Goal: Information Seeking & Learning: Learn about a topic

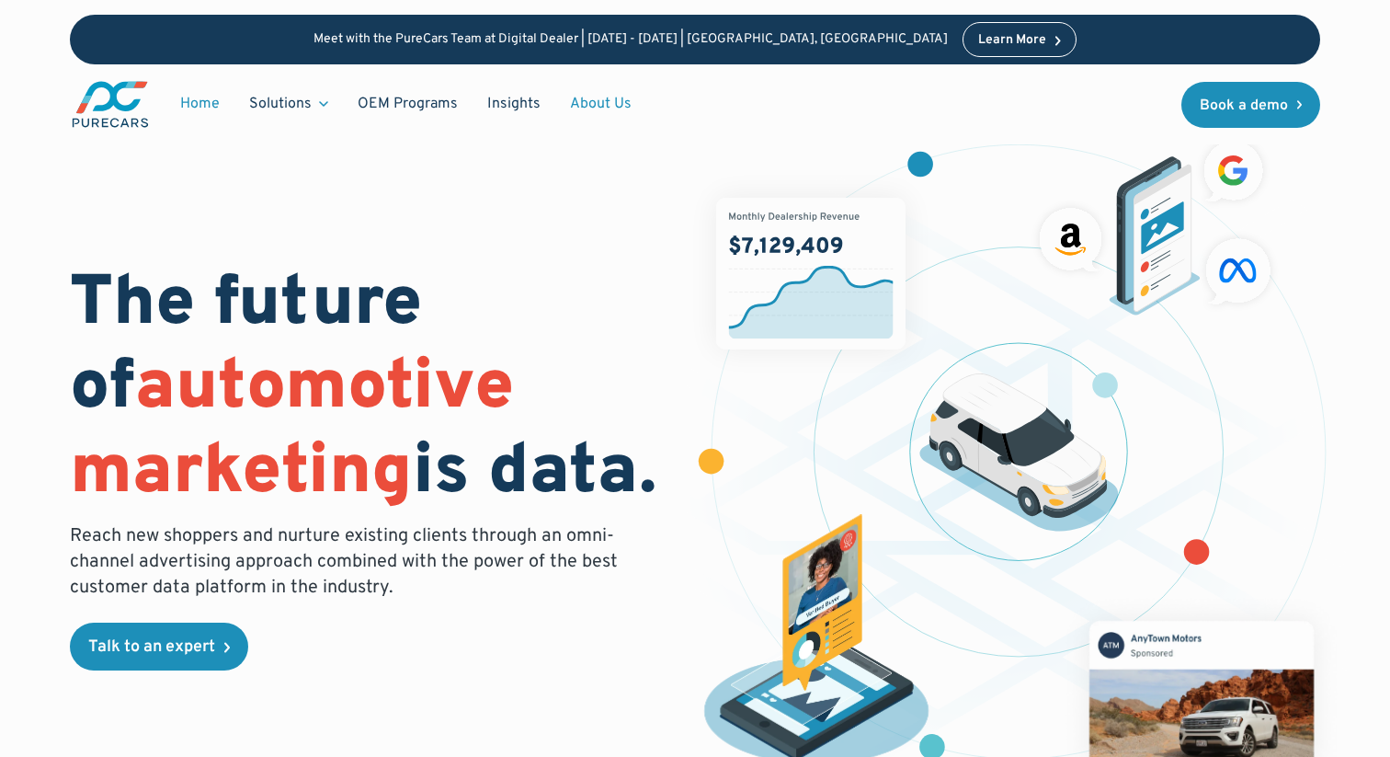
click at [587, 108] on link "About Us" at bounding box center [600, 103] width 91 height 35
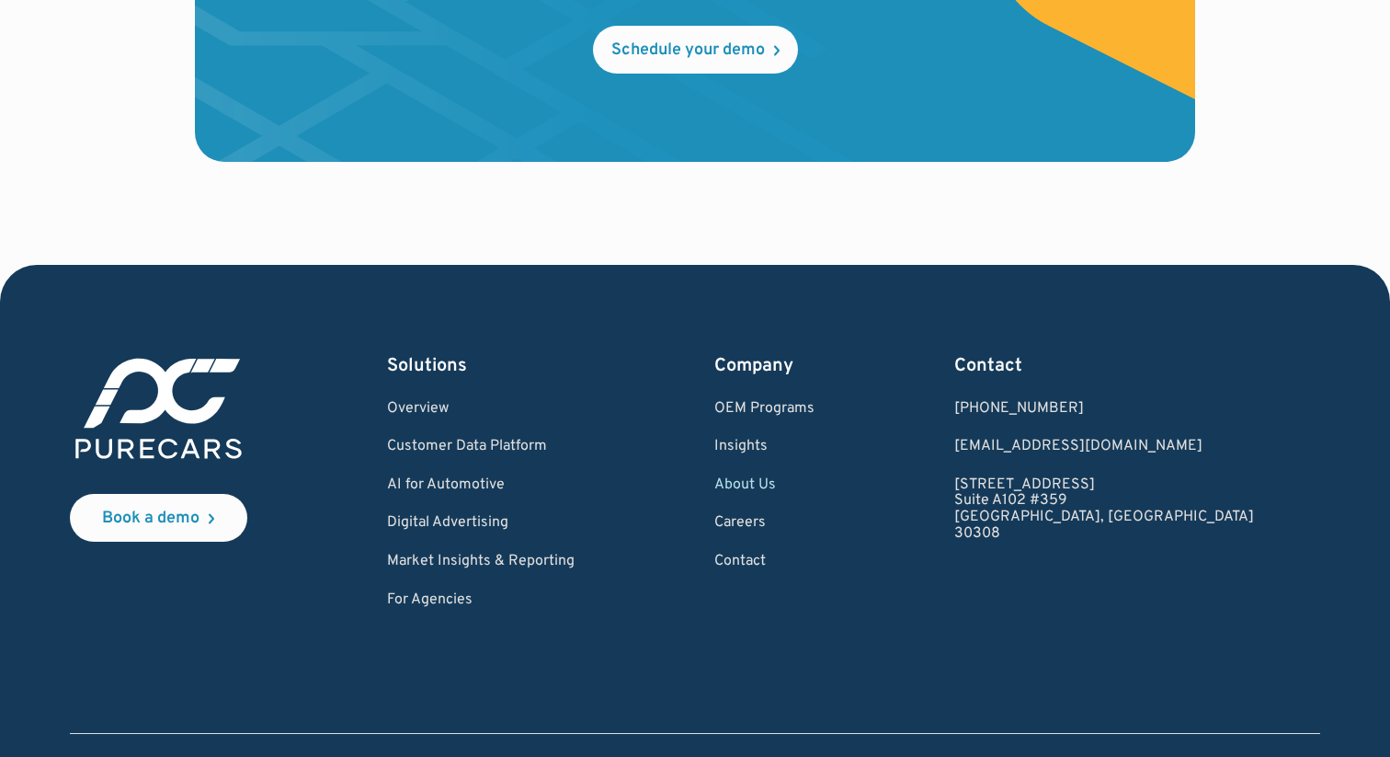
scroll to position [5347, 0]
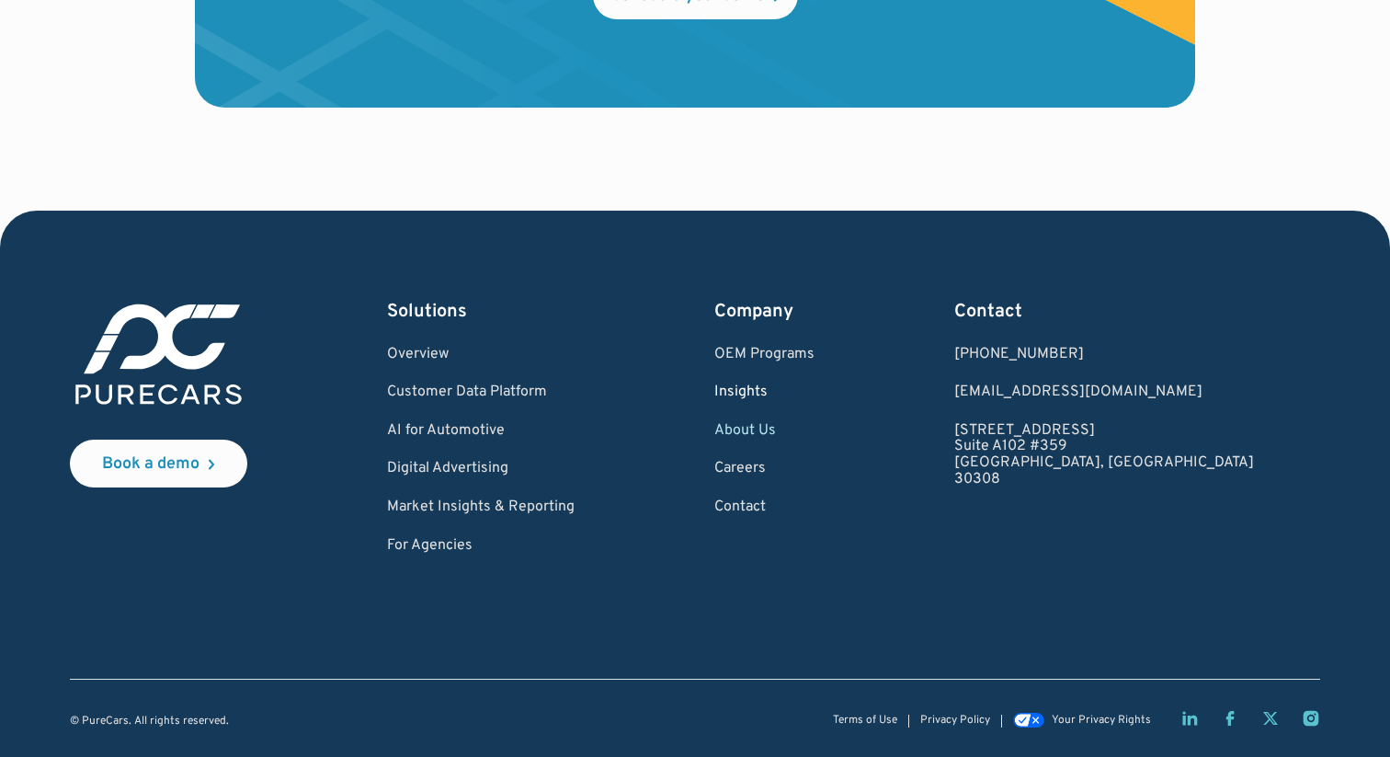
click at [815, 393] on link "Insights" at bounding box center [764, 392] width 100 height 17
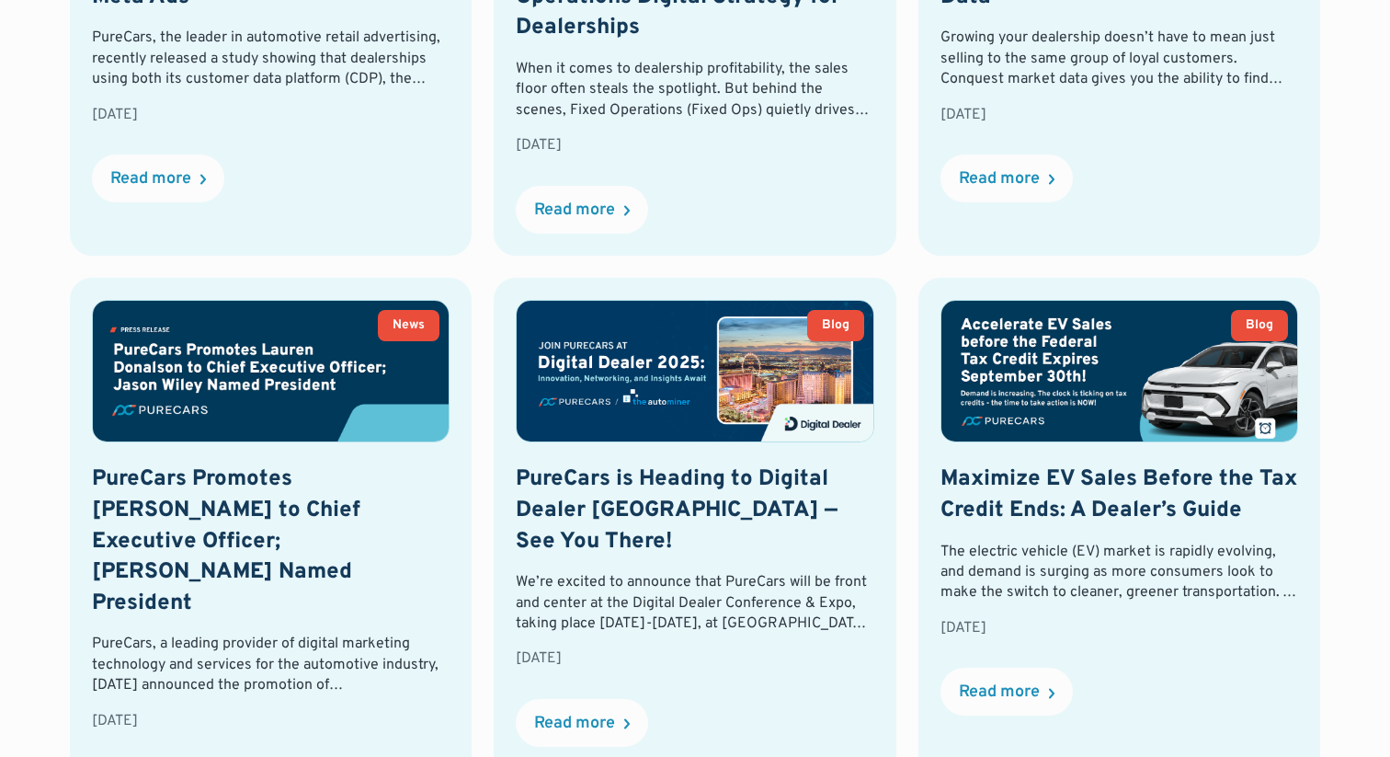
scroll to position [1102, 0]
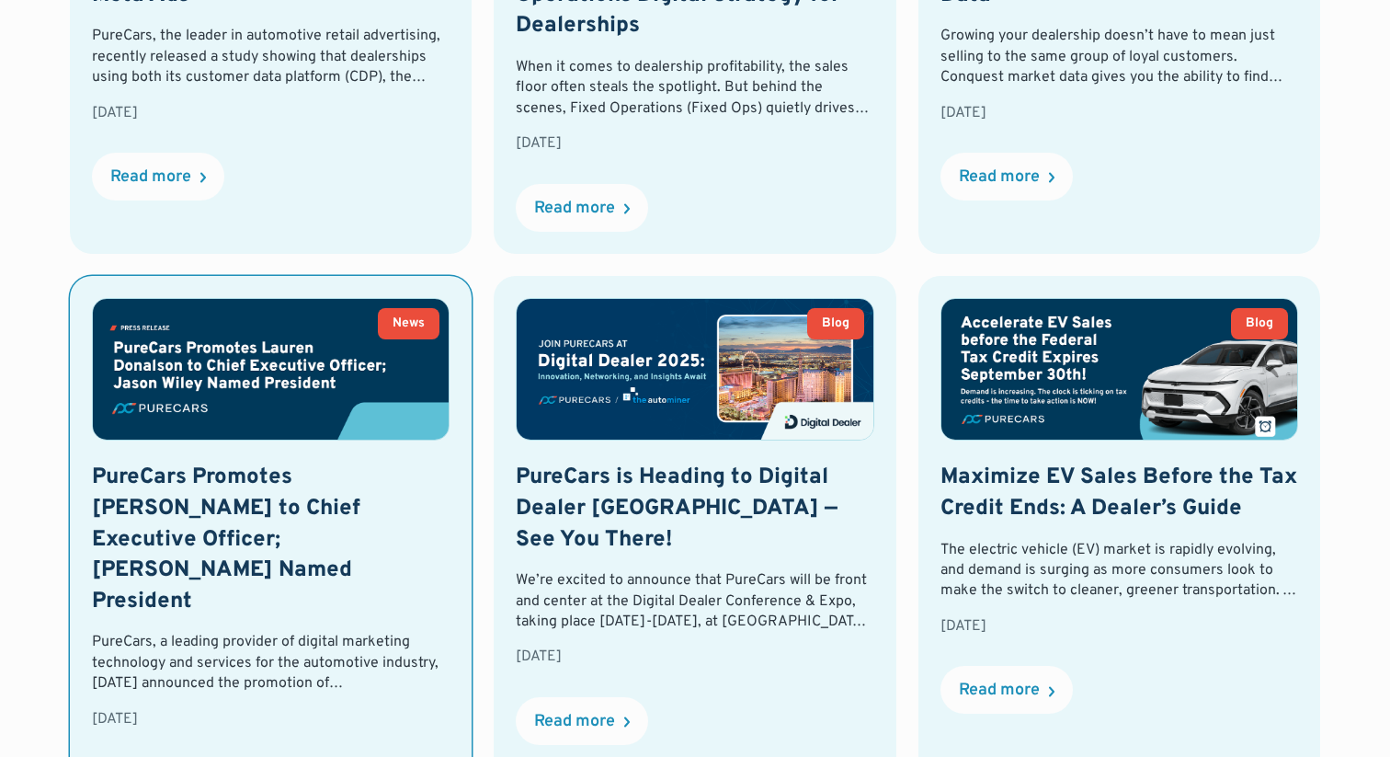
click at [188, 462] on h2 "PureCars Promotes Lauren Donalson to Chief Executive Officer; Jason Wiley Named…" at bounding box center [271, 539] width 359 height 154
